Goal: Use online tool/utility

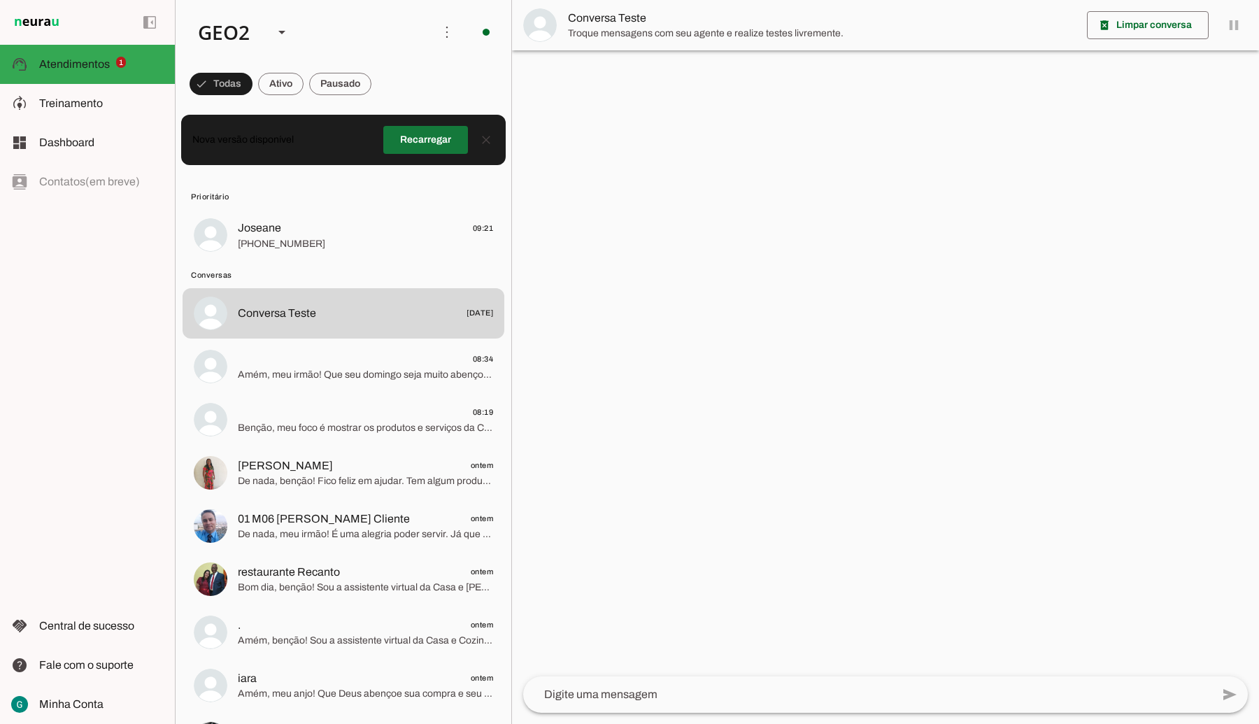
click at [427, 148] on span at bounding box center [425, 140] width 85 height 34
